Goal: Book appointment/travel/reservation

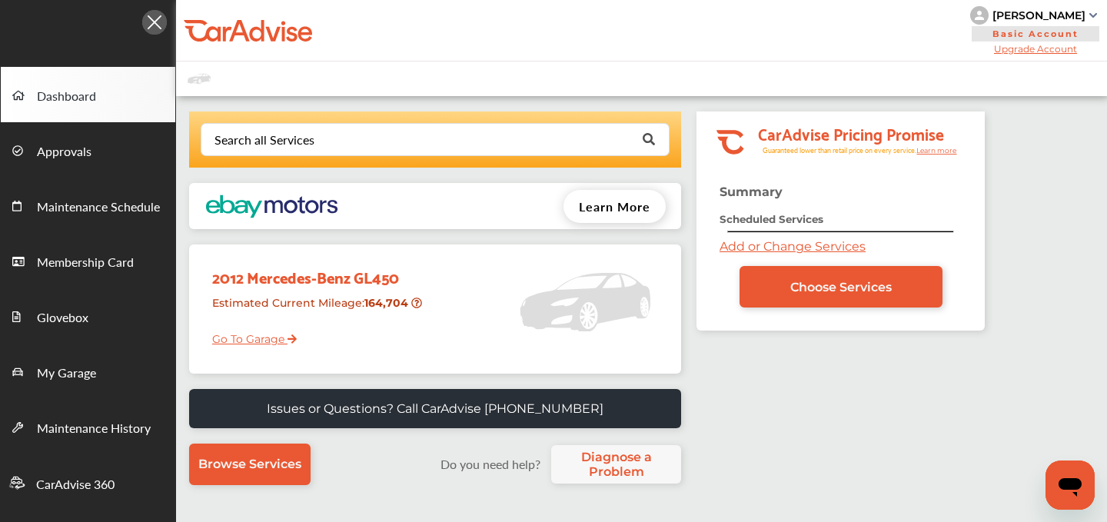
click at [774, 252] on link "Add or Change Services" at bounding box center [793, 246] width 146 height 15
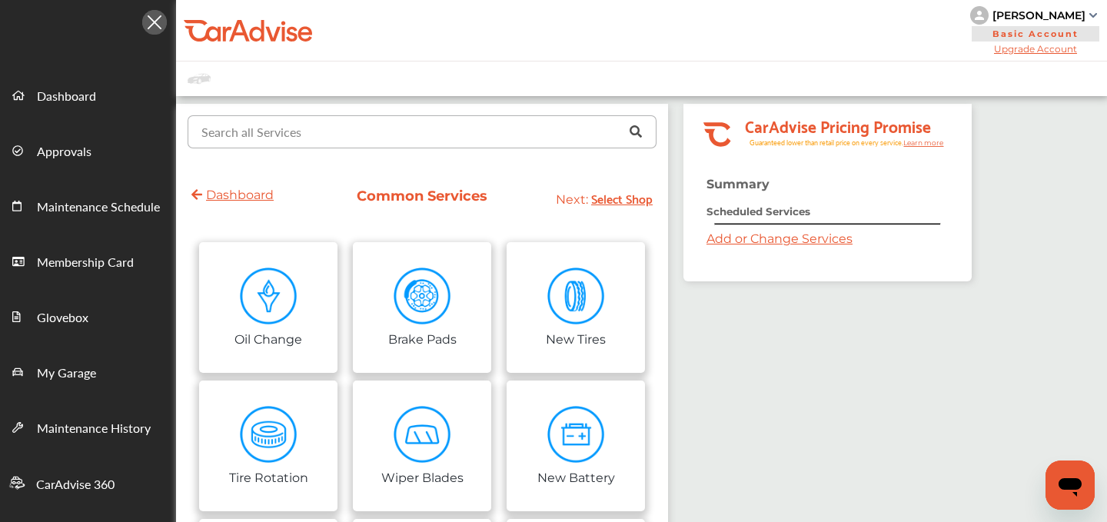
click at [398, 130] on input "text" at bounding box center [418, 131] width 459 height 30
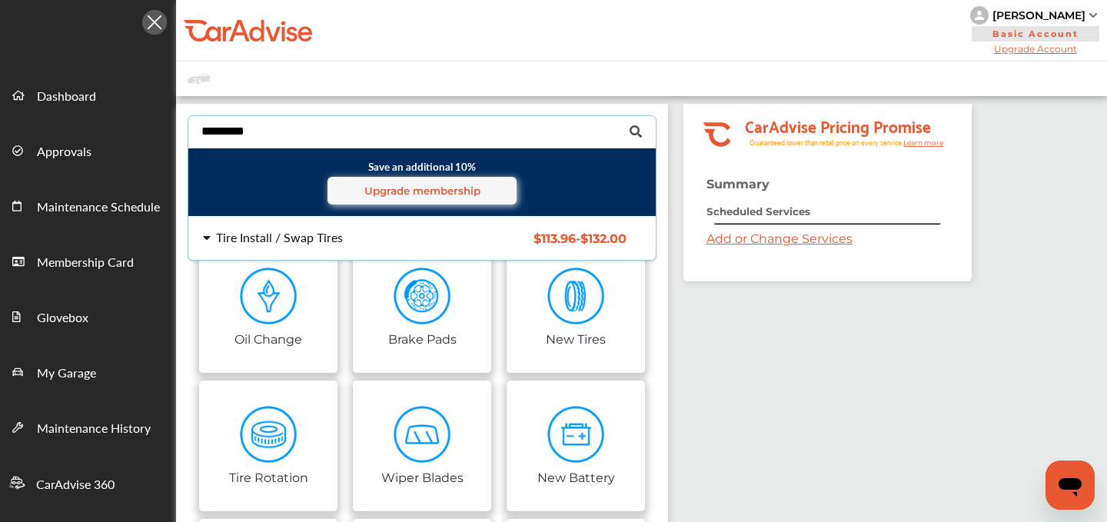
type input "*********"
click at [274, 237] on div "Tire Install / Swap Tires" at bounding box center [279, 237] width 127 height 12
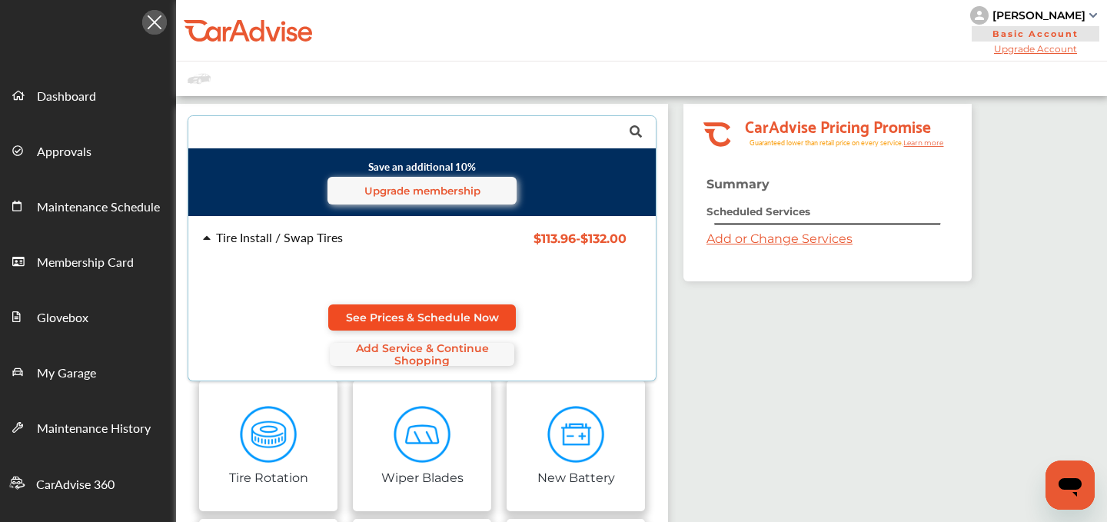
click at [428, 315] on span "See Prices & Schedule Now" at bounding box center [422, 317] width 153 height 12
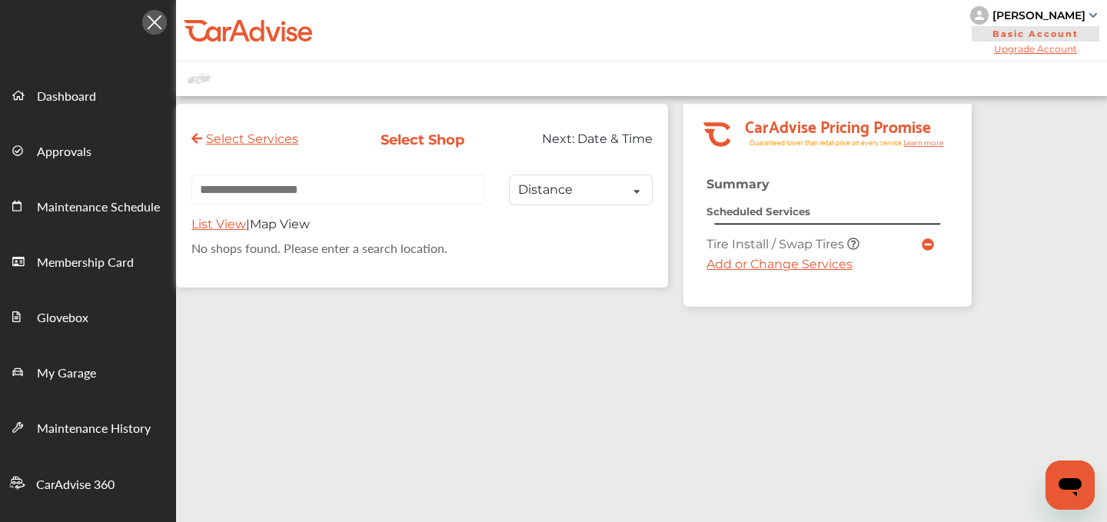
click at [764, 261] on link "Add or Change Services" at bounding box center [780, 264] width 146 height 15
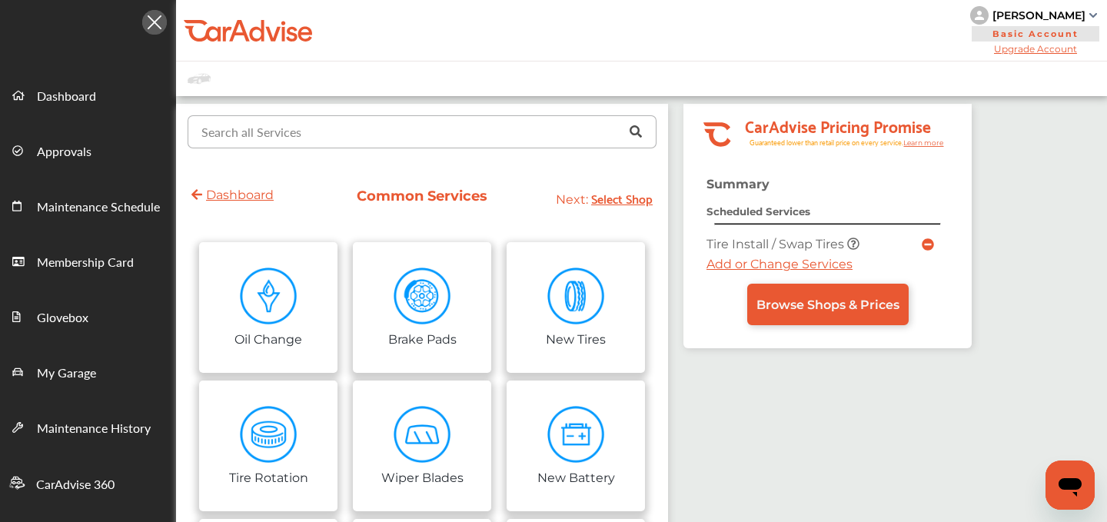
click at [324, 145] on input "text" at bounding box center [418, 131] width 459 height 30
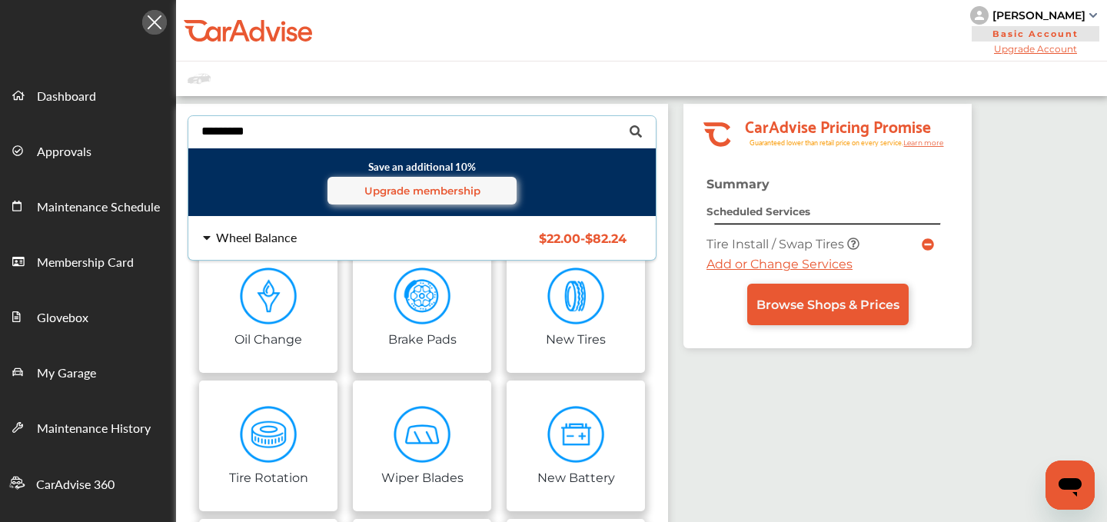
type input "*********"
click at [267, 241] on div "Wheel Balance" at bounding box center [256, 237] width 81 height 12
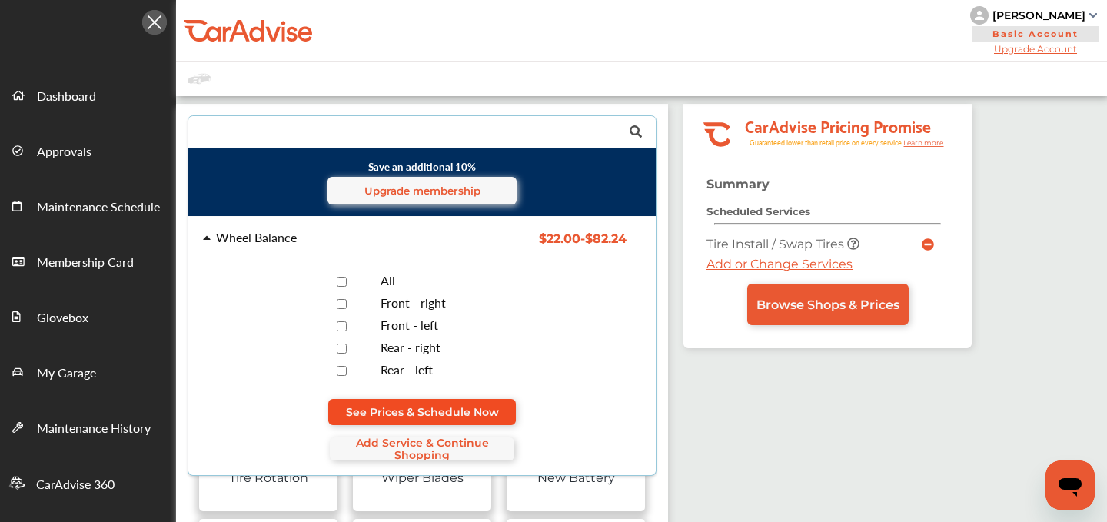
click at [430, 401] on link "See Prices & Schedule Now" at bounding box center [422, 412] width 188 height 26
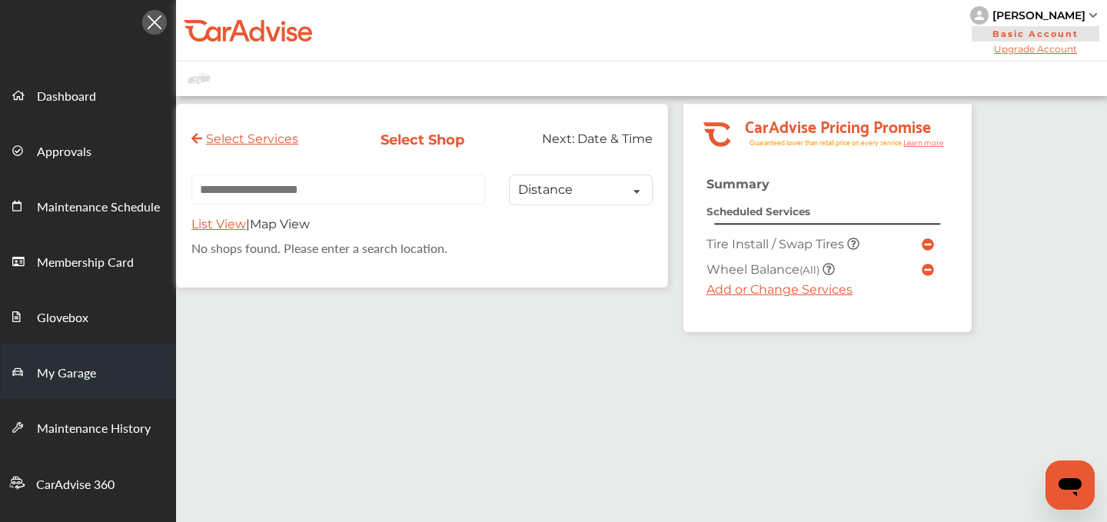
click at [71, 374] on span "My Garage" at bounding box center [66, 374] width 59 height 20
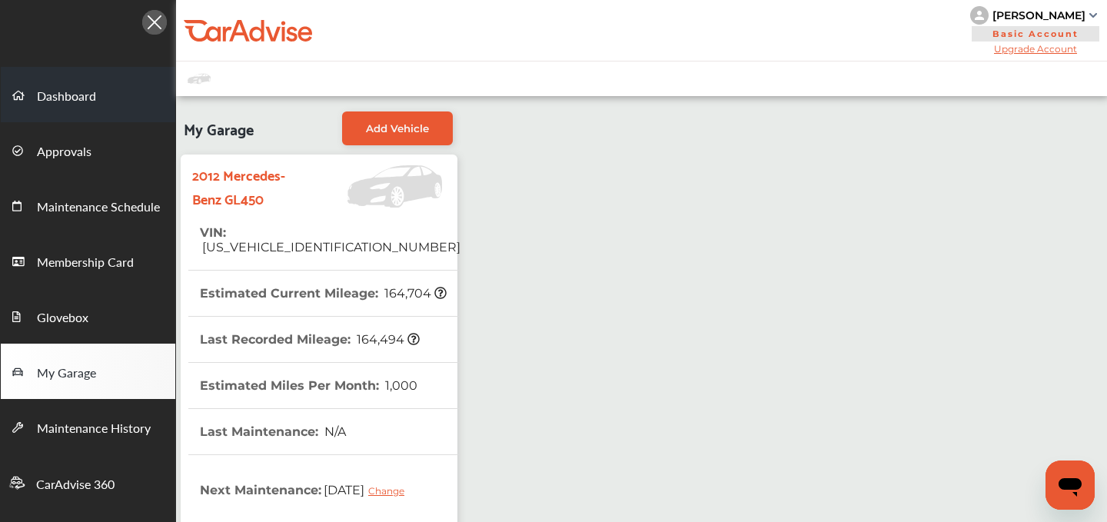
click at [47, 98] on span "Dashboard" at bounding box center [66, 97] width 59 height 20
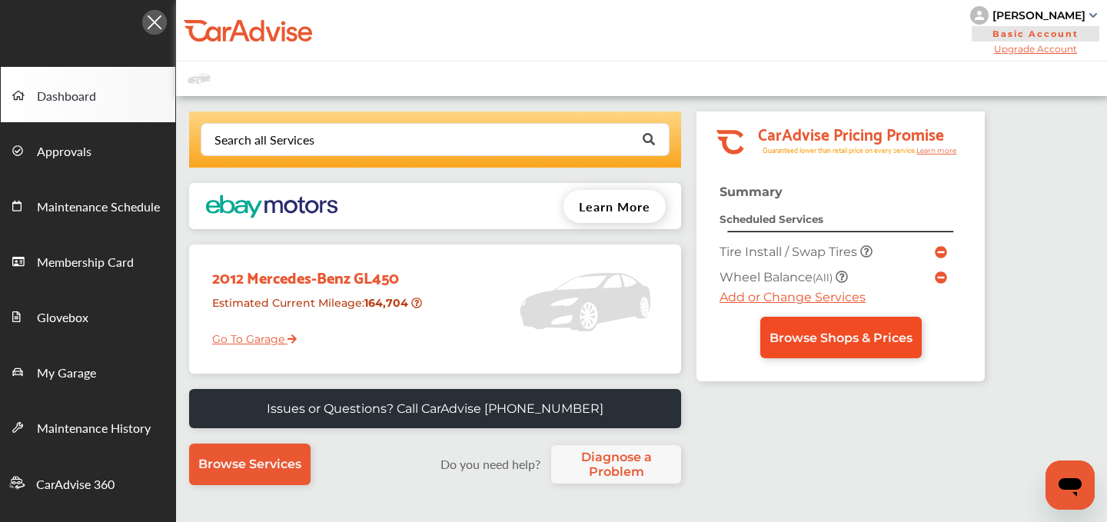
click at [817, 344] on span "Browse Shops & Prices" at bounding box center [841, 338] width 143 height 15
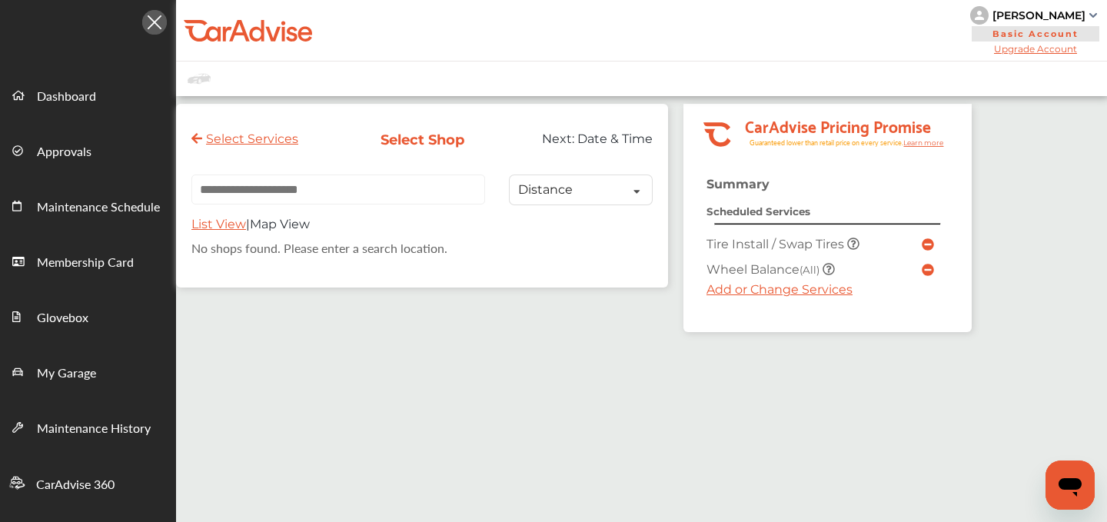
click at [263, 195] on input "text" at bounding box center [338, 190] width 294 height 30
paste input "**********"
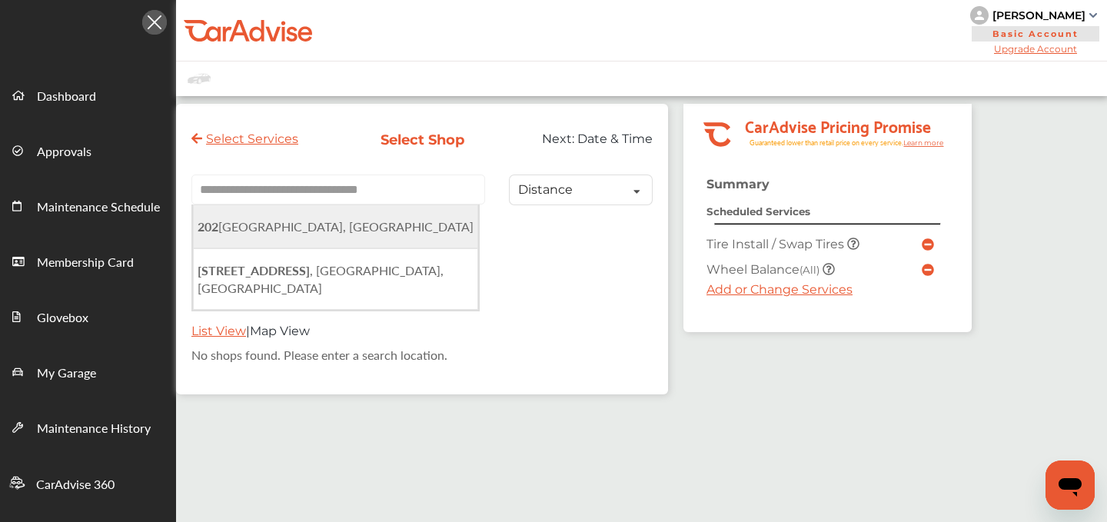
click at [308, 235] on span "[STREET_ADDRESS]" at bounding box center [336, 227] width 276 height 18
type input "**********"
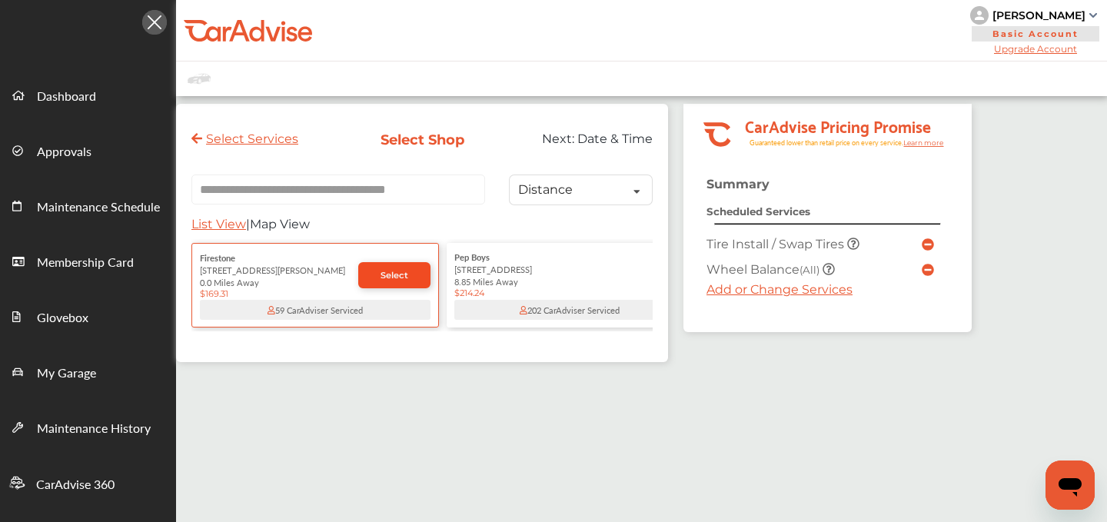
click at [391, 281] on span "Select" at bounding box center [395, 275] width 28 height 11
click at [334, 304] on div "59 CarAdviser Serviced" at bounding box center [314, 310] width 231 height 20
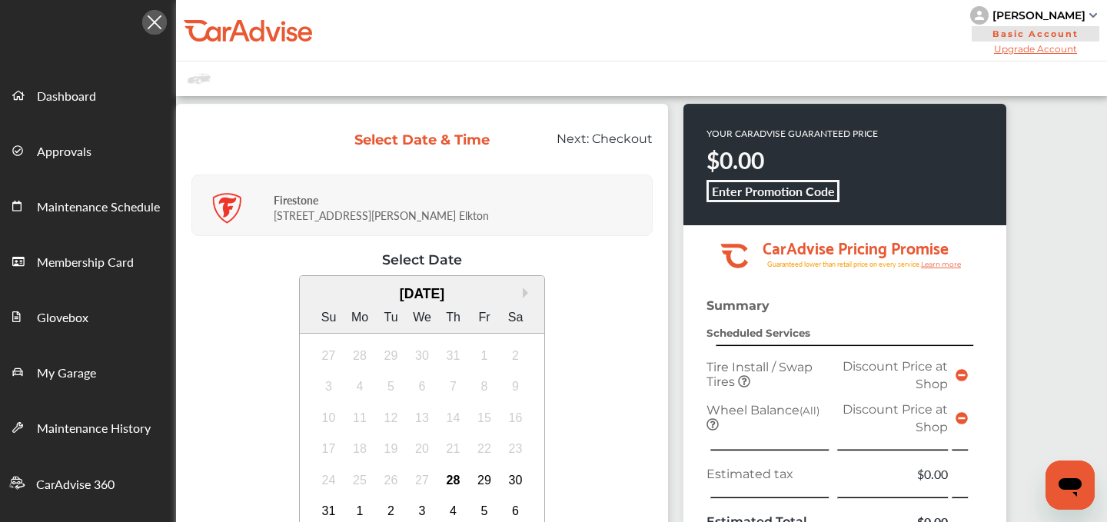
scroll to position [75, 0]
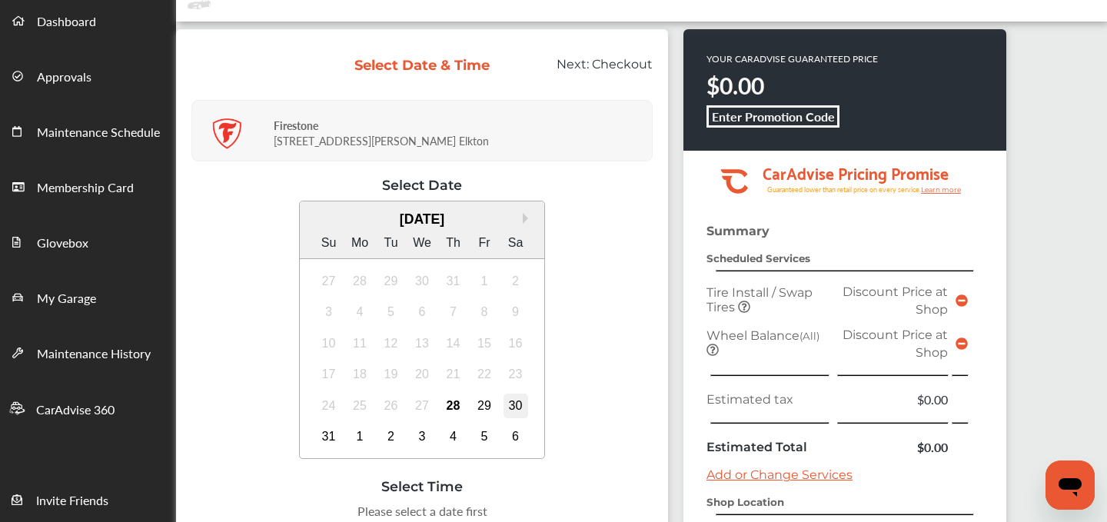
click at [519, 405] on div "30" at bounding box center [516, 406] width 25 height 25
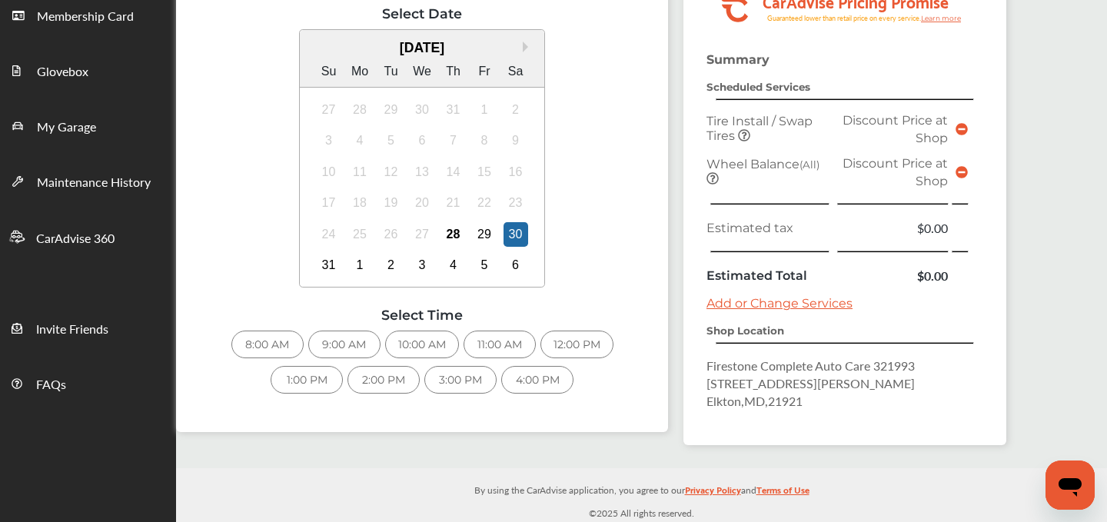
click at [432, 344] on div "10:00 AM" at bounding box center [422, 345] width 74 height 28
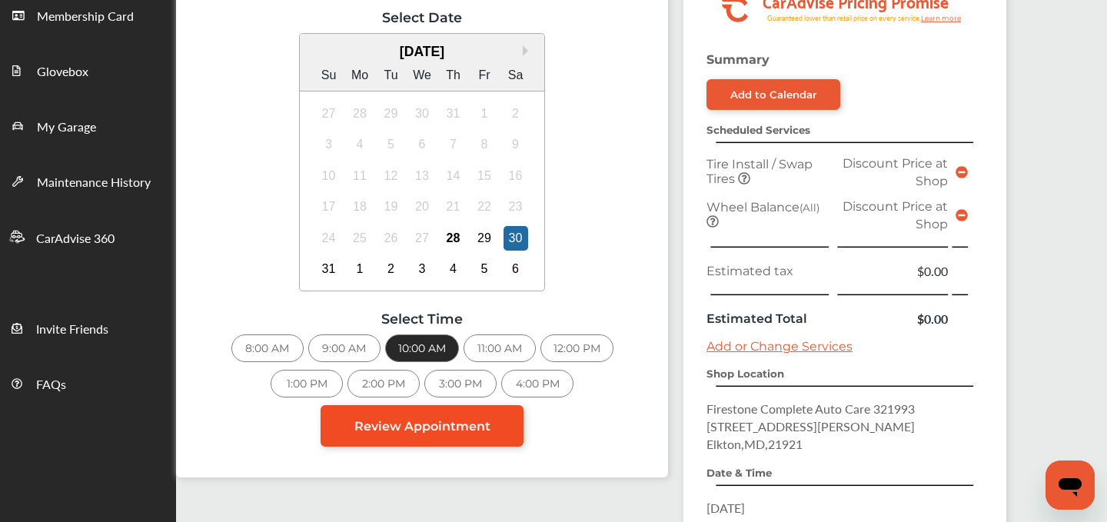
click at [403, 420] on span "Review Appointment" at bounding box center [422, 426] width 136 height 15
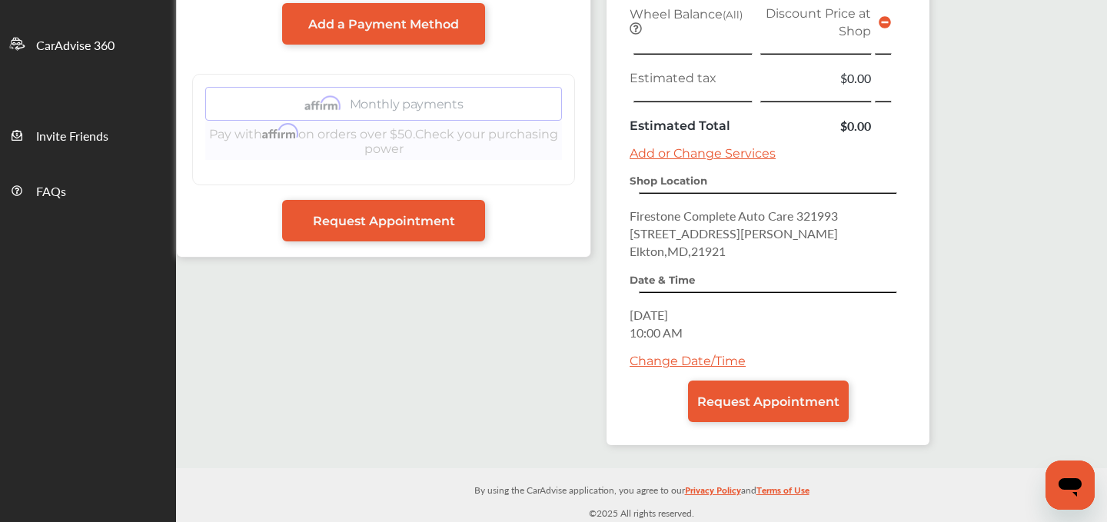
scroll to position [441, 0]
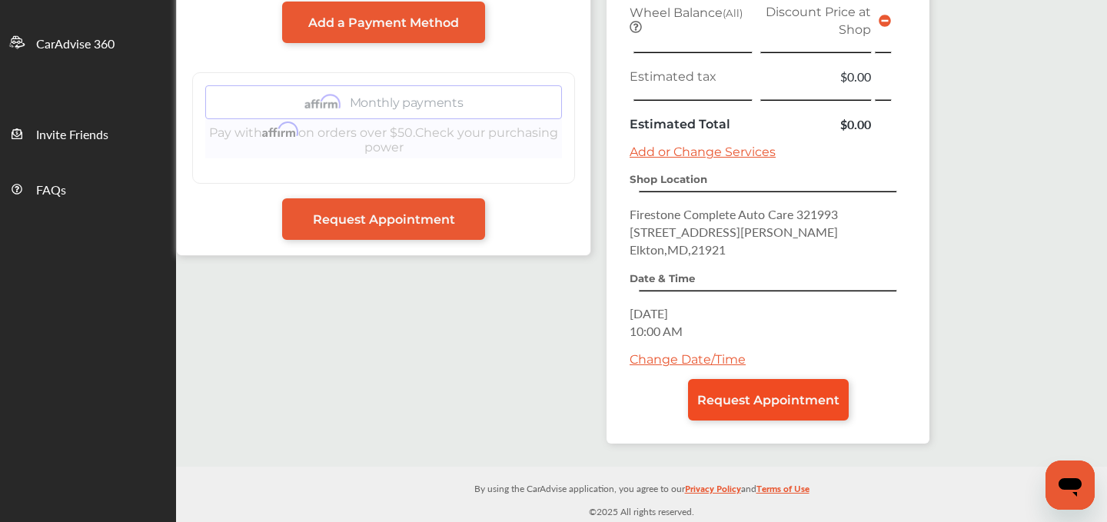
click at [754, 400] on span "Request Appointment" at bounding box center [768, 400] width 142 height 15
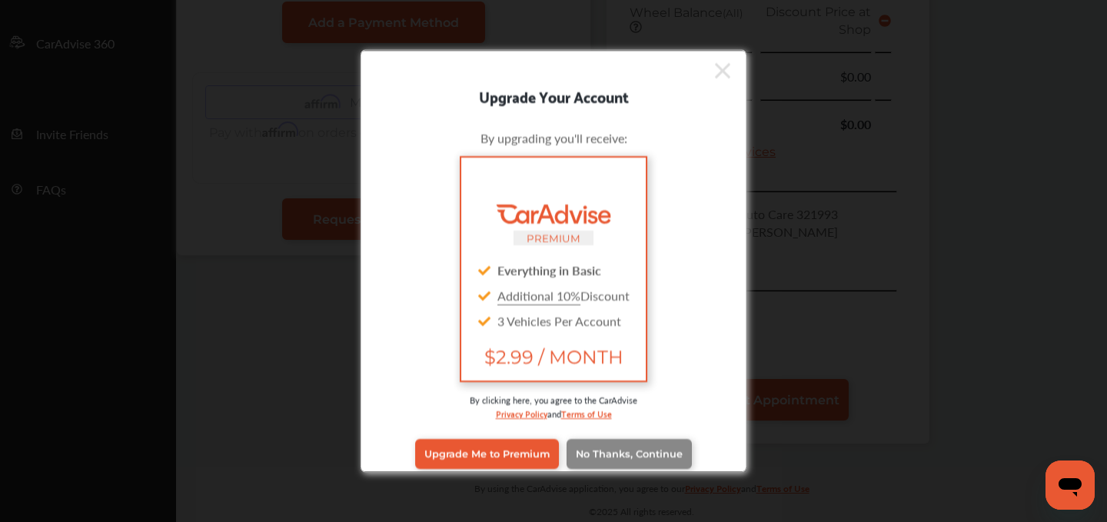
click at [591, 461] on link "No Thanks, Continue" at bounding box center [629, 453] width 125 height 29
